Goal: Information Seeking & Learning: Learn about a topic

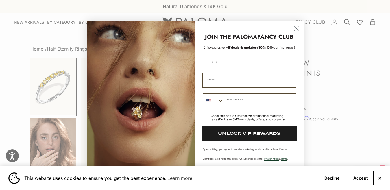
click at [296, 28] on icon "Close dialog" at bounding box center [296, 28] width 4 height 4
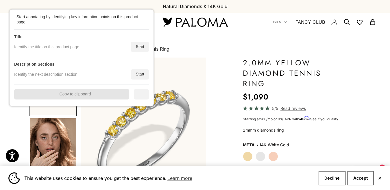
drag, startPoint x: 134, startPoint y: 47, endPoint x: 222, endPoint y: 63, distance: 89.7
click at [135, 47] on div "Start" at bounding box center [140, 47] width 18 height 10
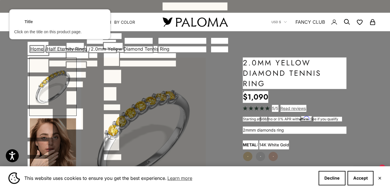
click at [274, 75] on div at bounding box center [294, 73] width 104 height 32
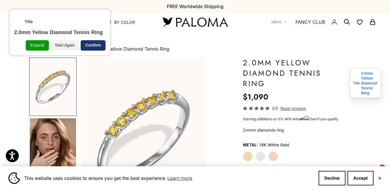
drag, startPoint x: 89, startPoint y: 44, endPoint x: 103, endPoint y: 3, distance: 43.9
click at [90, 44] on div "Confirm" at bounding box center [93, 45] width 25 height 10
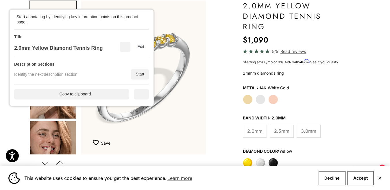
scroll to position [58, 0]
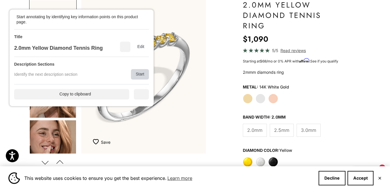
click at [143, 72] on div "Start" at bounding box center [140, 74] width 18 height 10
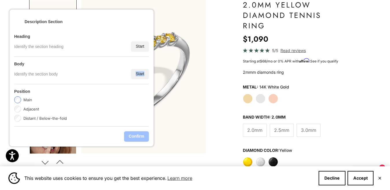
click at [143, 72] on div "Start" at bounding box center [140, 74] width 18 height 10
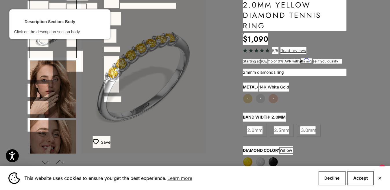
click at [259, 70] on div at bounding box center [294, 72] width 104 height 8
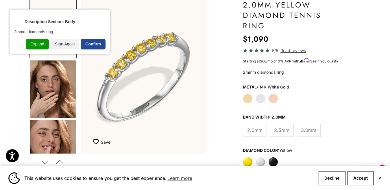
click at [94, 46] on div "Confirm" at bounding box center [93, 44] width 25 height 10
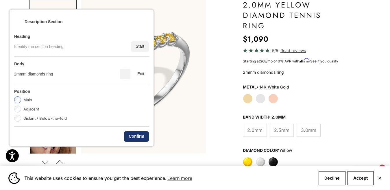
click at [138, 134] on div "Confirm" at bounding box center [136, 136] width 25 height 10
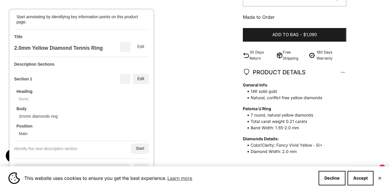
scroll to position [260, 0]
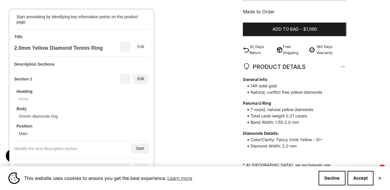
click at [139, 146] on div "Start" at bounding box center [140, 148] width 18 height 10
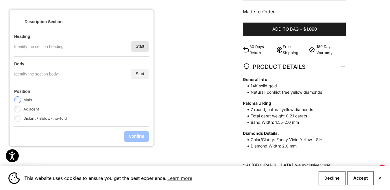
drag, startPoint x: 136, startPoint y: 44, endPoint x: 159, endPoint y: 48, distance: 24.0
click at [136, 44] on div "Start" at bounding box center [140, 46] width 18 height 10
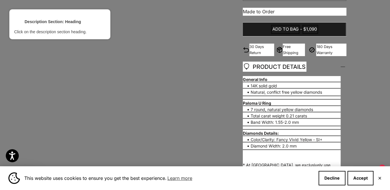
click at [267, 67] on div at bounding box center [274, 66] width 64 height 11
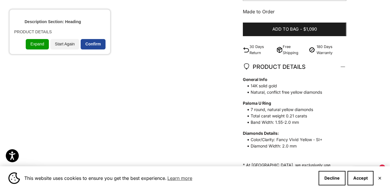
click at [97, 41] on div "Confirm" at bounding box center [93, 44] width 25 height 10
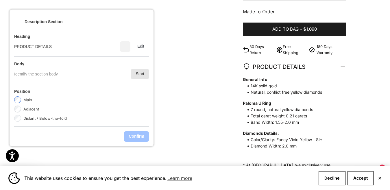
click at [138, 75] on div "Start" at bounding box center [140, 74] width 18 height 10
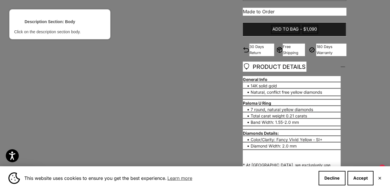
click at [268, 79] on div at bounding box center [291, 80] width 99 height 8
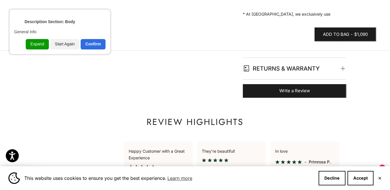
scroll to position [376, 0]
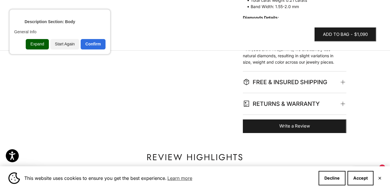
click at [37, 45] on div "Expand" at bounding box center [37, 44] width 23 height 10
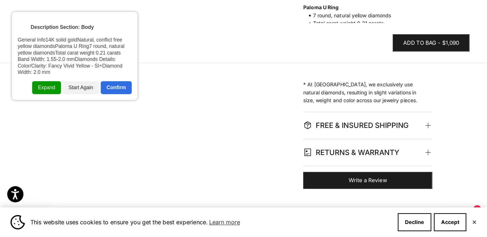
scroll to position [347, 0]
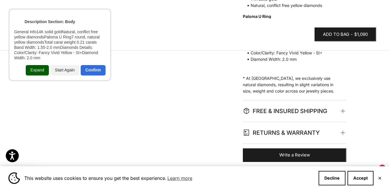
click at [40, 71] on div "Expand" at bounding box center [37, 70] width 23 height 10
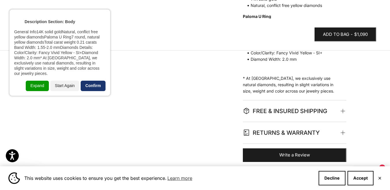
click at [99, 81] on div "Confirm" at bounding box center [93, 86] width 25 height 10
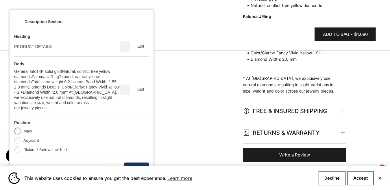
click at [133, 163] on div "Confirm" at bounding box center [136, 167] width 25 height 10
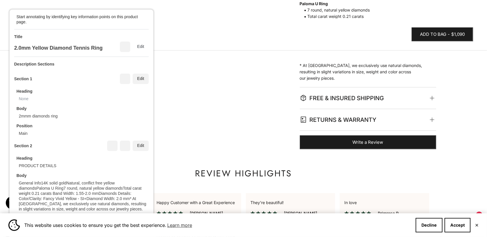
scroll to position [23, 0]
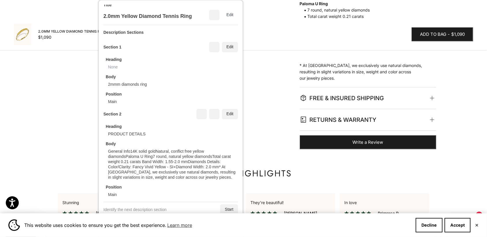
drag, startPoint x: 120, startPoint y: 131, endPoint x: 198, endPoint y: 121, distance: 78.0
click at [182, 122] on div "Heading PRODUCT DETAILS Body General Info14K solid goldNatural, conflict free y…" at bounding box center [170, 158] width 135 height 78
click at [222, 113] on div "Edit" at bounding box center [230, 114] width 16 height 10
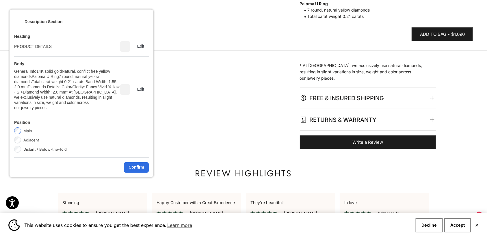
click at [38, 137] on label "Adjacent" at bounding box center [31, 140] width 16 height 7
click at [133, 162] on div "Confirm" at bounding box center [136, 167] width 25 height 10
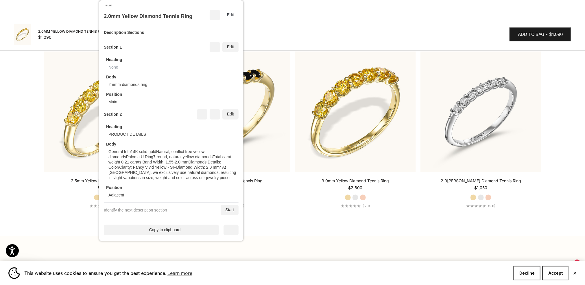
click at [179, 190] on div "Copy to clipboard" at bounding box center [161, 230] width 115 height 10
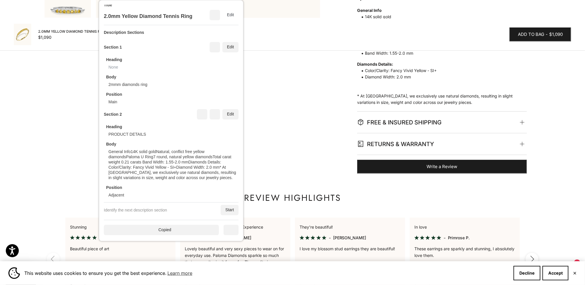
scroll to position [398, 0]
